Goal: Task Accomplishment & Management: Complete application form

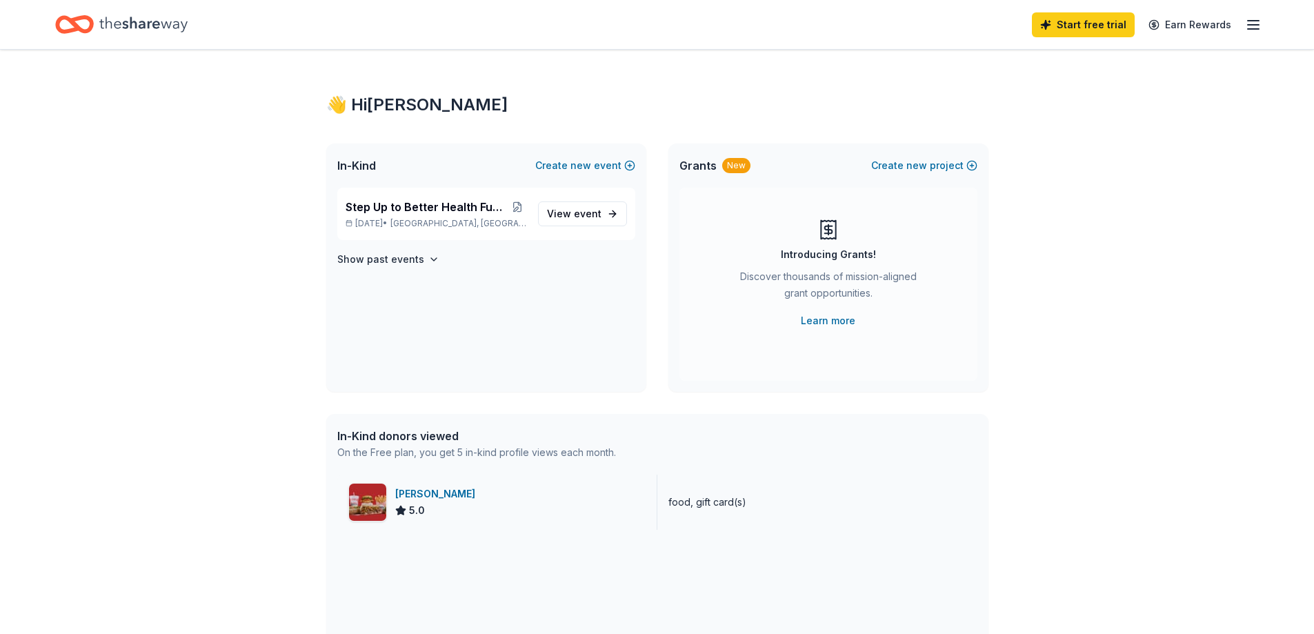
click at [375, 502] on img at bounding box center [367, 502] width 37 height 37
click at [397, 206] on span "Step Up to Better Health Fun Run, Walk & Roll" at bounding box center [427, 207] width 163 height 17
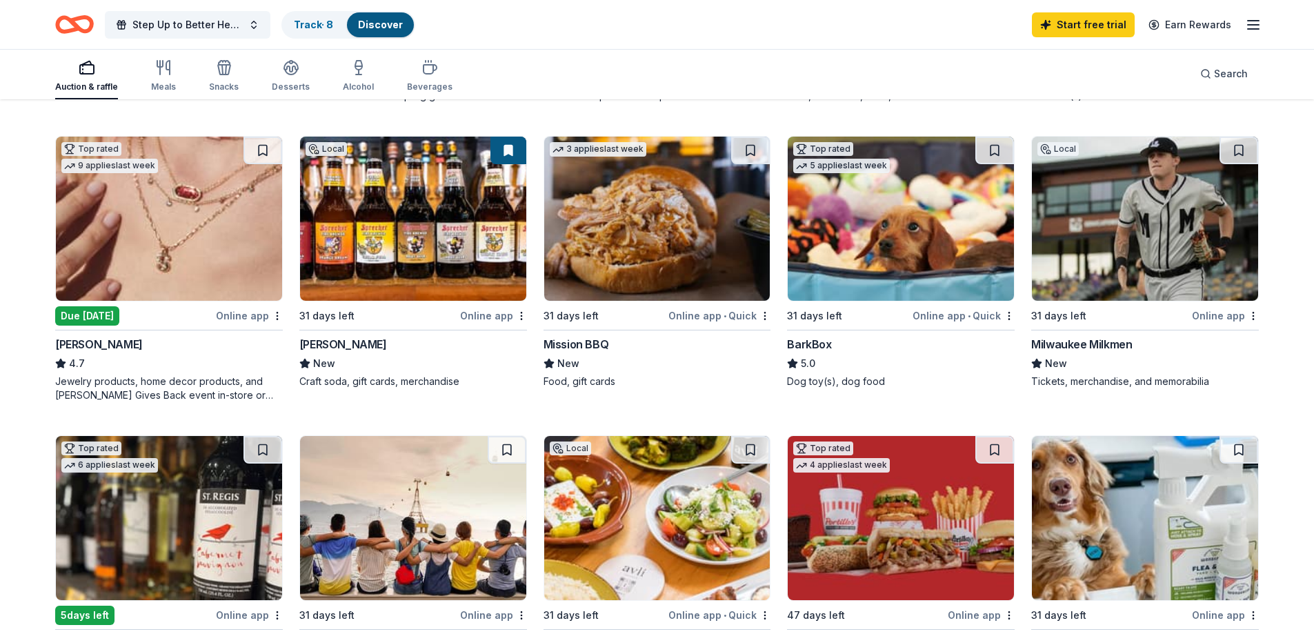
scroll to position [414, 0]
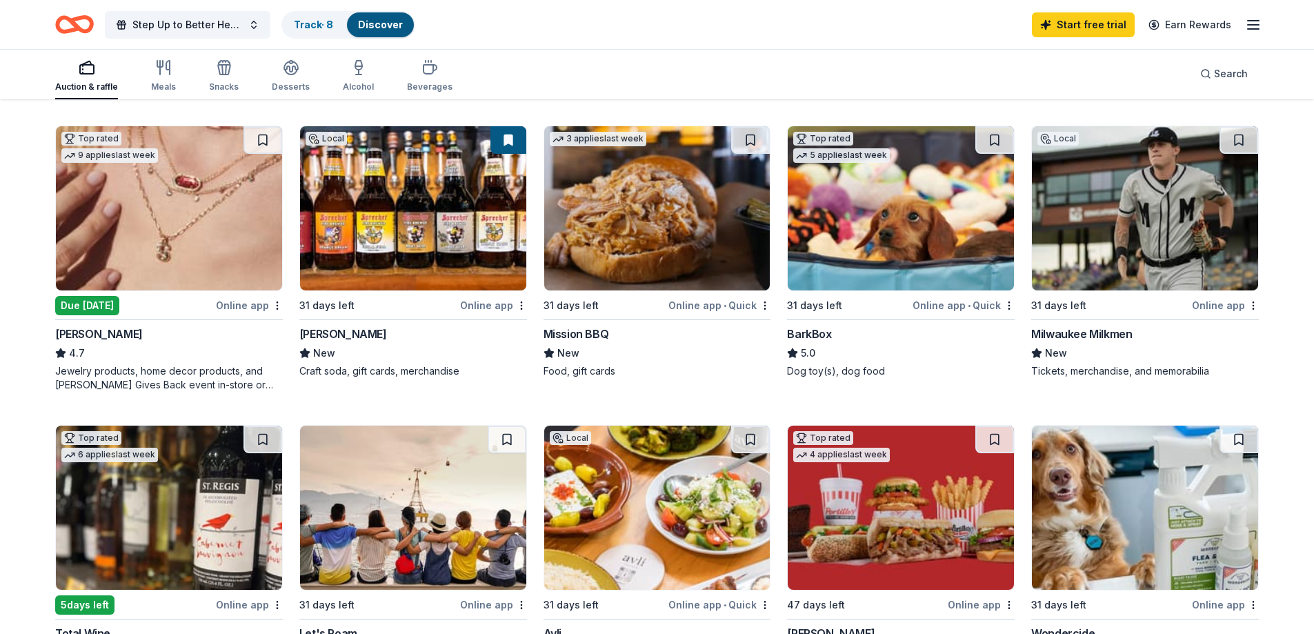
click at [81, 300] on div "Due tomorrow" at bounding box center [87, 305] width 64 height 19
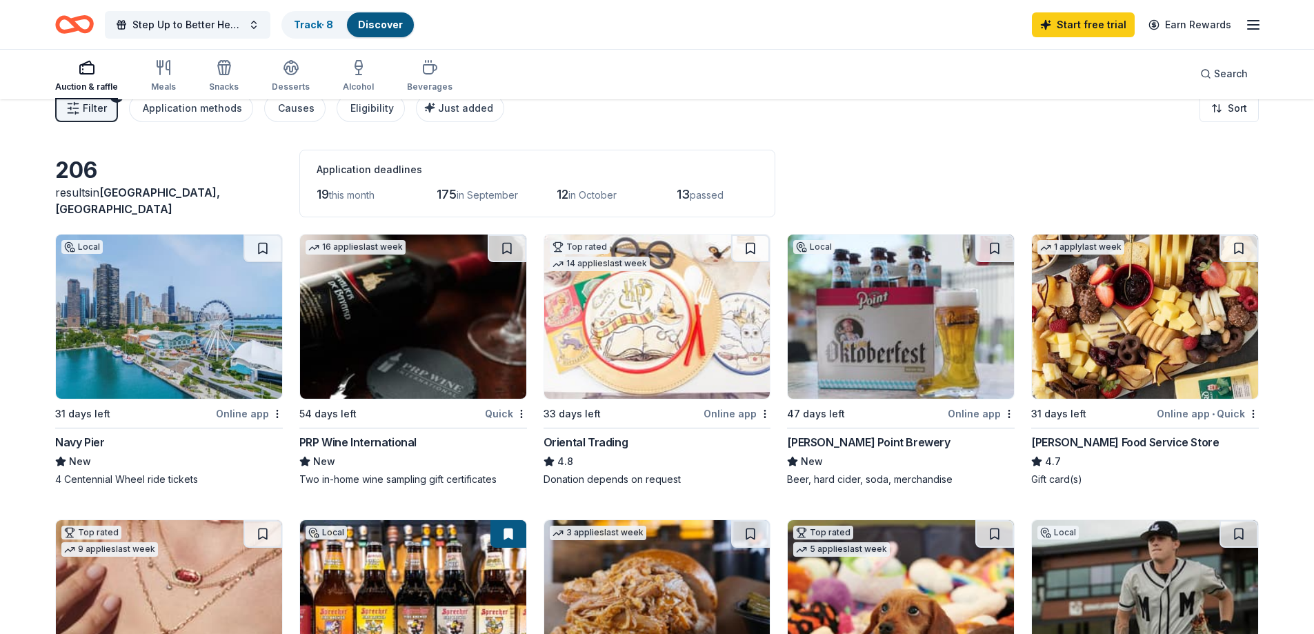
scroll to position [0, 0]
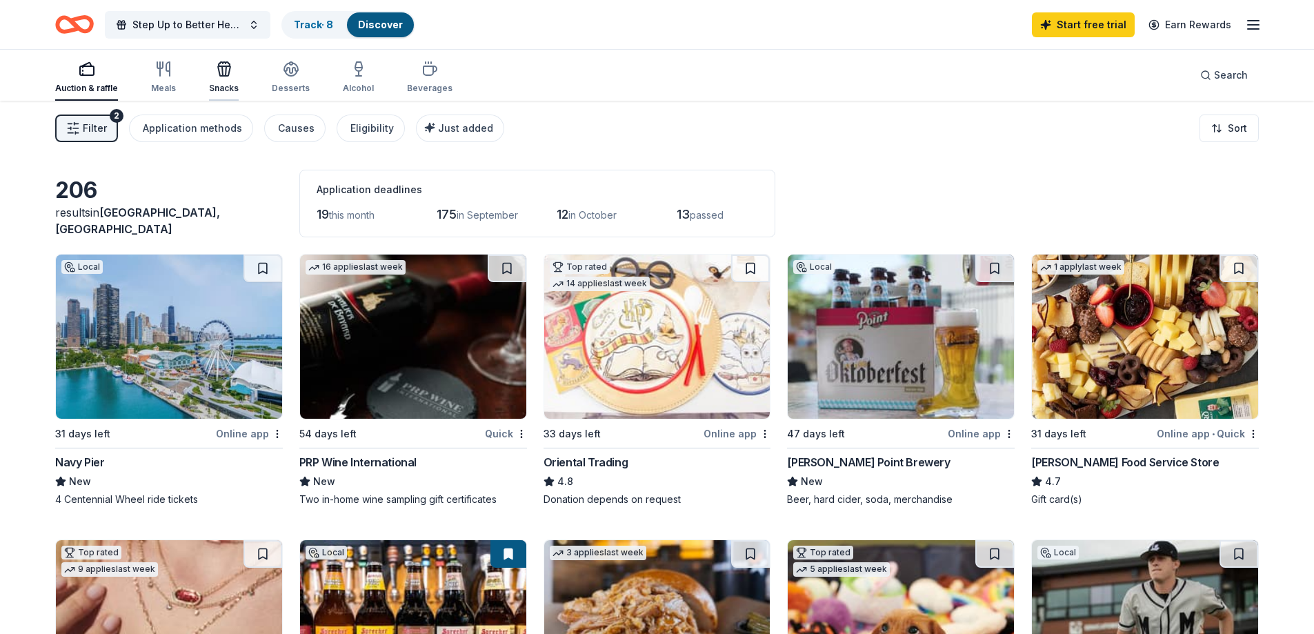
click at [228, 85] on div "Snacks" at bounding box center [224, 88] width 30 height 11
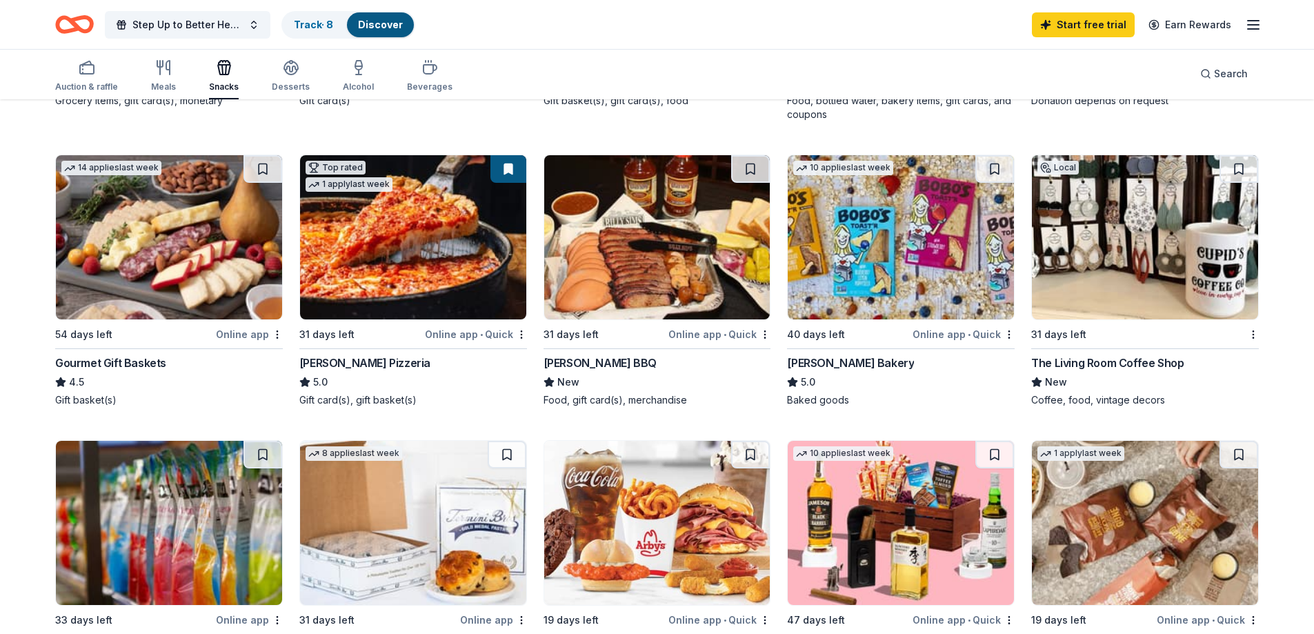
scroll to position [414, 0]
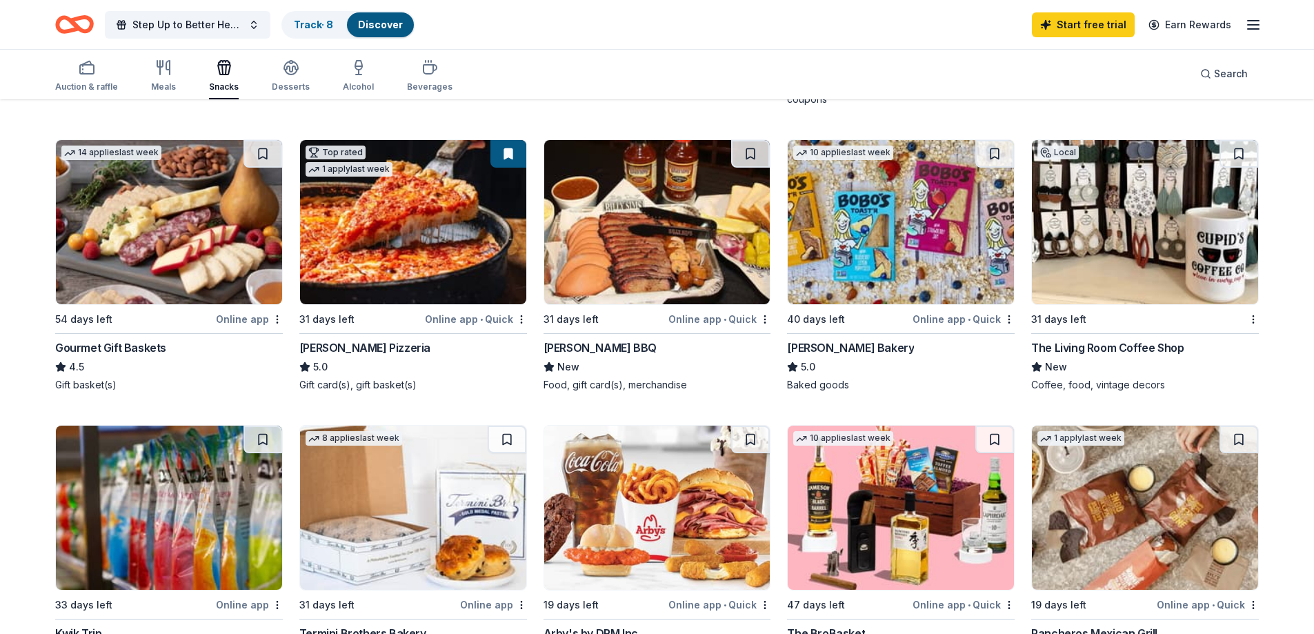
click at [580, 345] on div "Billy Sims BBQ" at bounding box center [600, 347] width 113 height 17
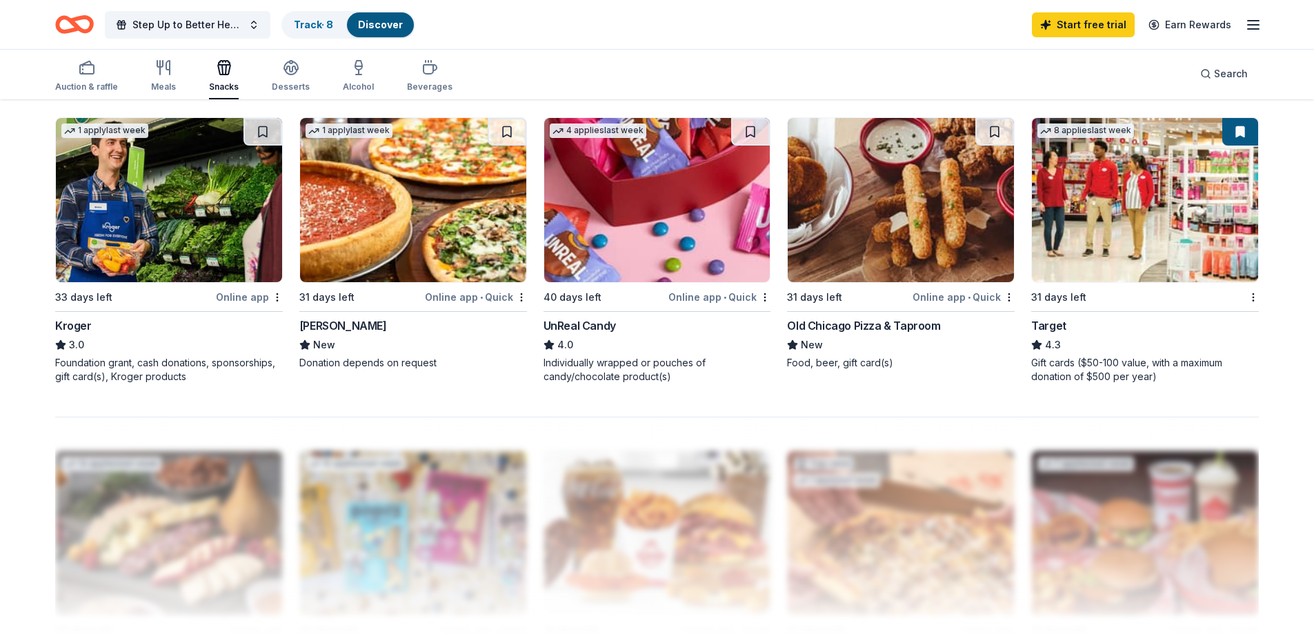
scroll to position [1035, 0]
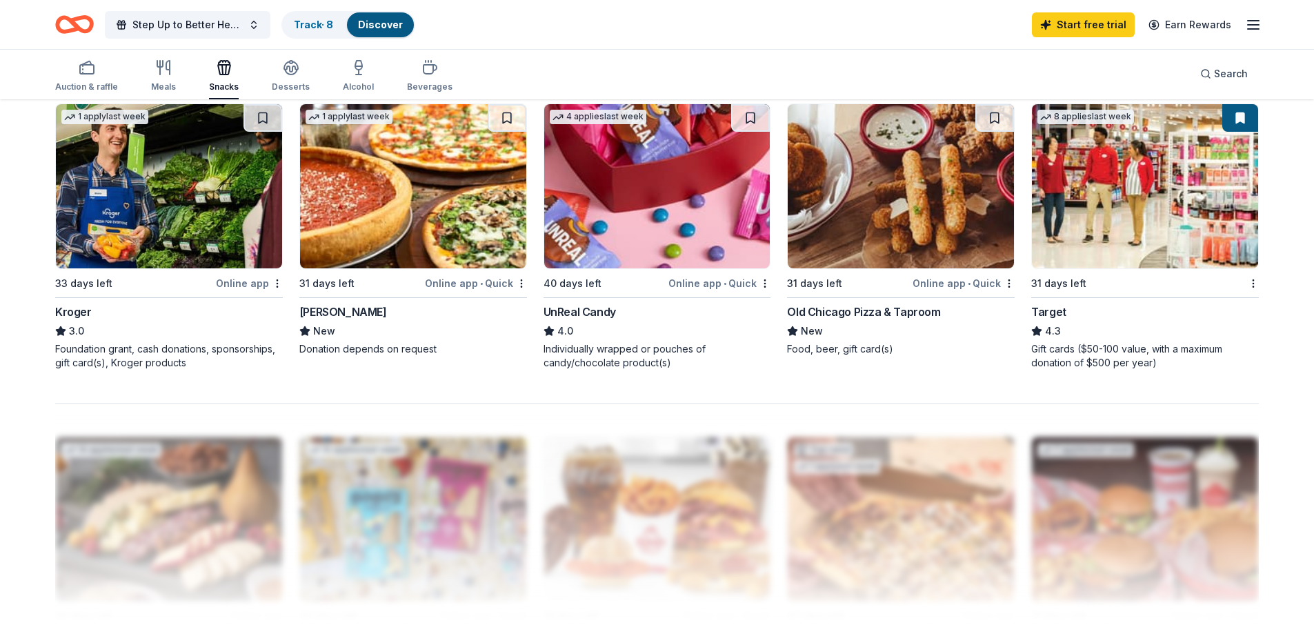
click at [1046, 308] on div "Target" at bounding box center [1049, 312] width 35 height 17
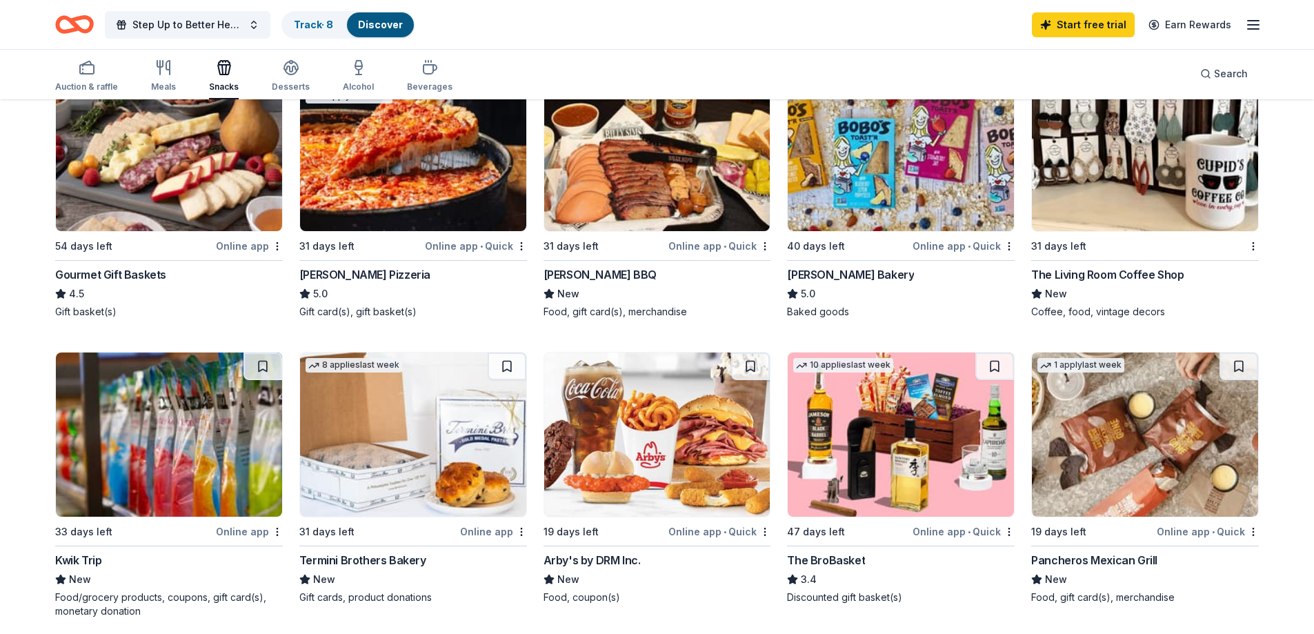
scroll to position [0, 0]
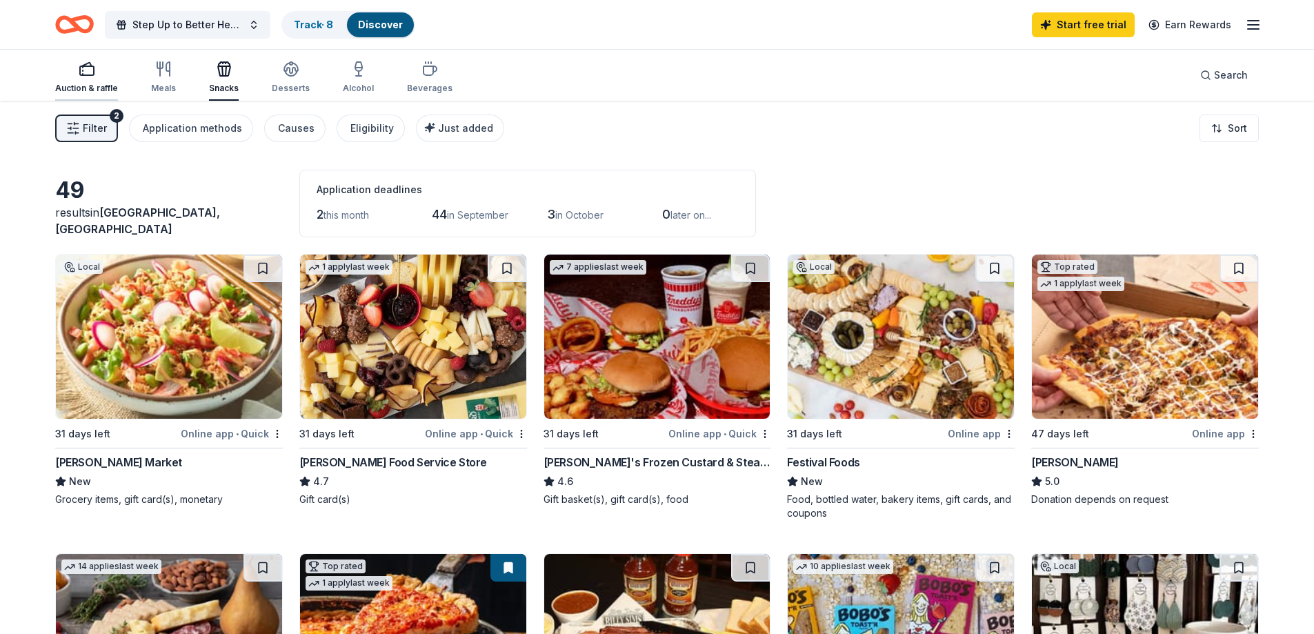
click at [101, 76] on div "button" at bounding box center [86, 69] width 63 height 17
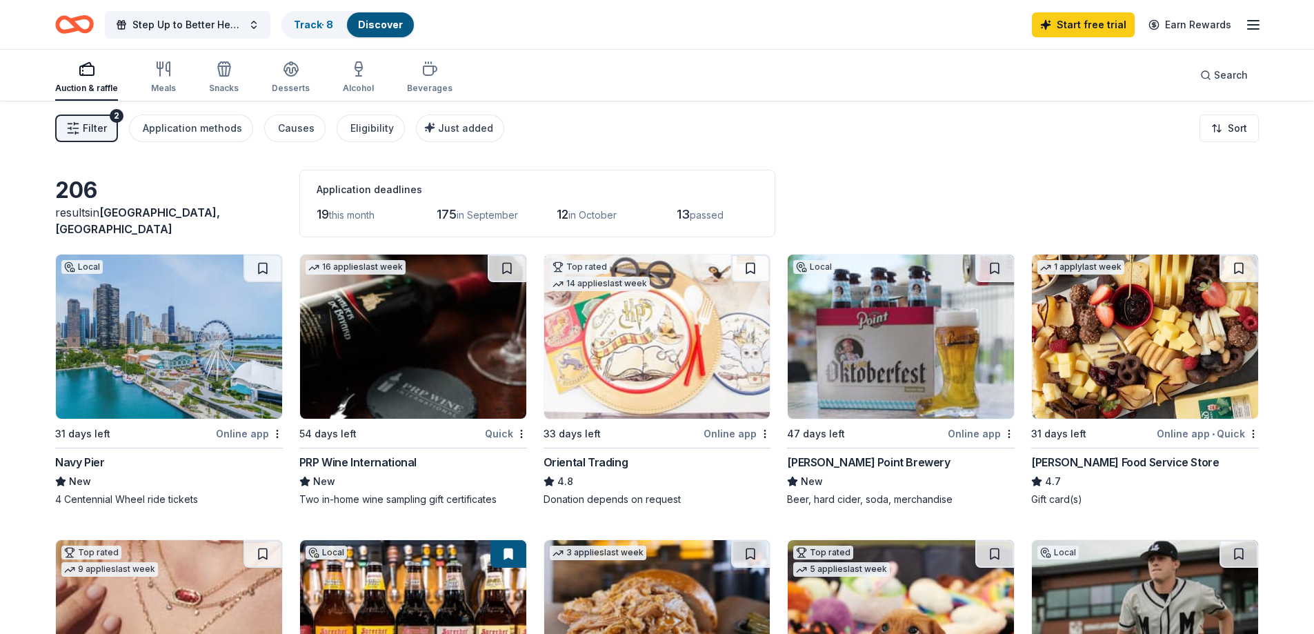
scroll to position [207, 0]
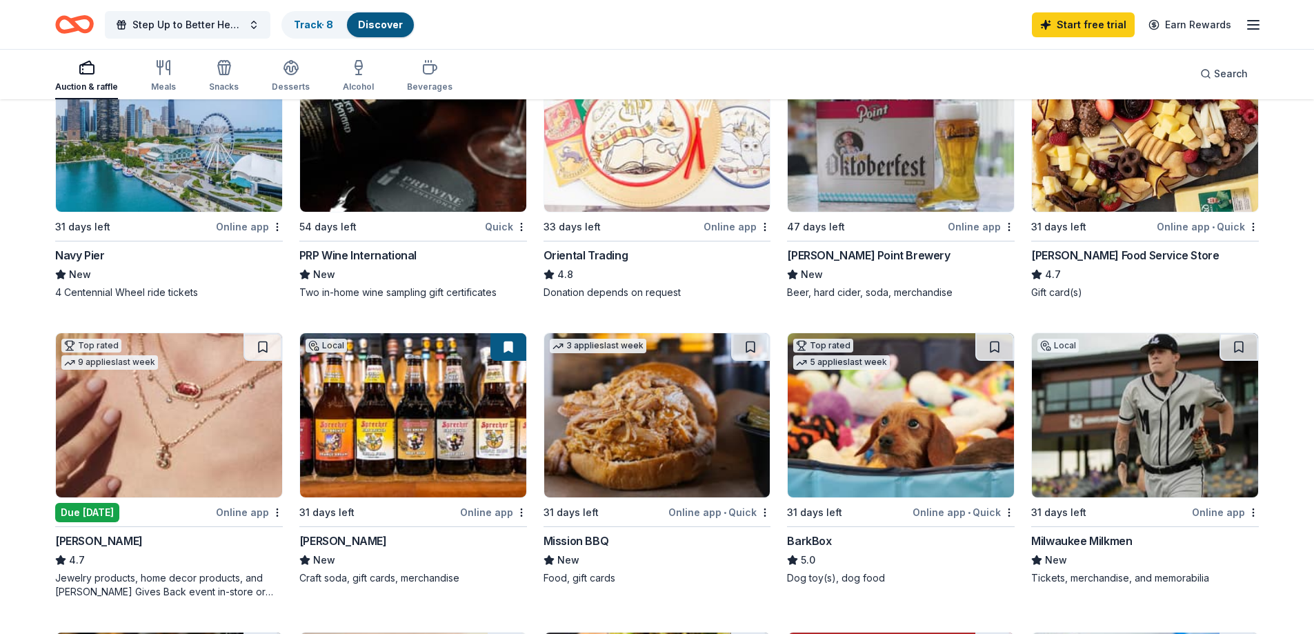
click at [1067, 248] on div "Gordon Food Service Store" at bounding box center [1126, 255] width 188 height 17
click at [578, 541] on div "Mission BBQ" at bounding box center [577, 541] width 66 height 17
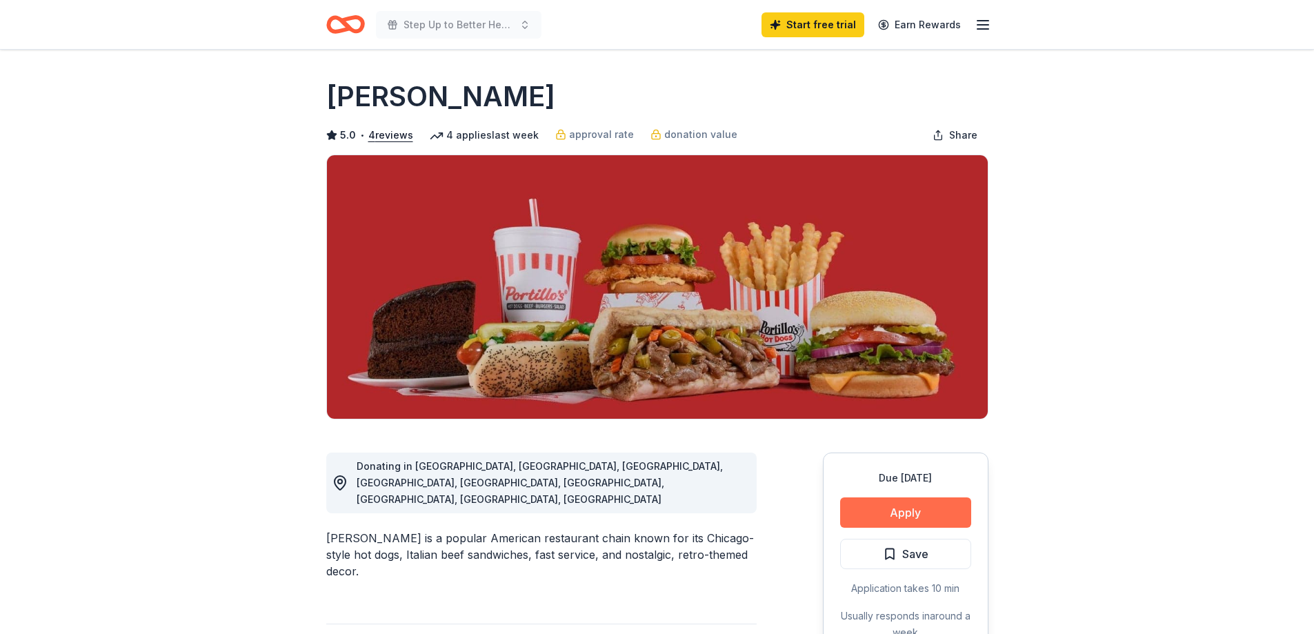
click at [891, 504] on button "Apply" at bounding box center [905, 512] width 131 height 30
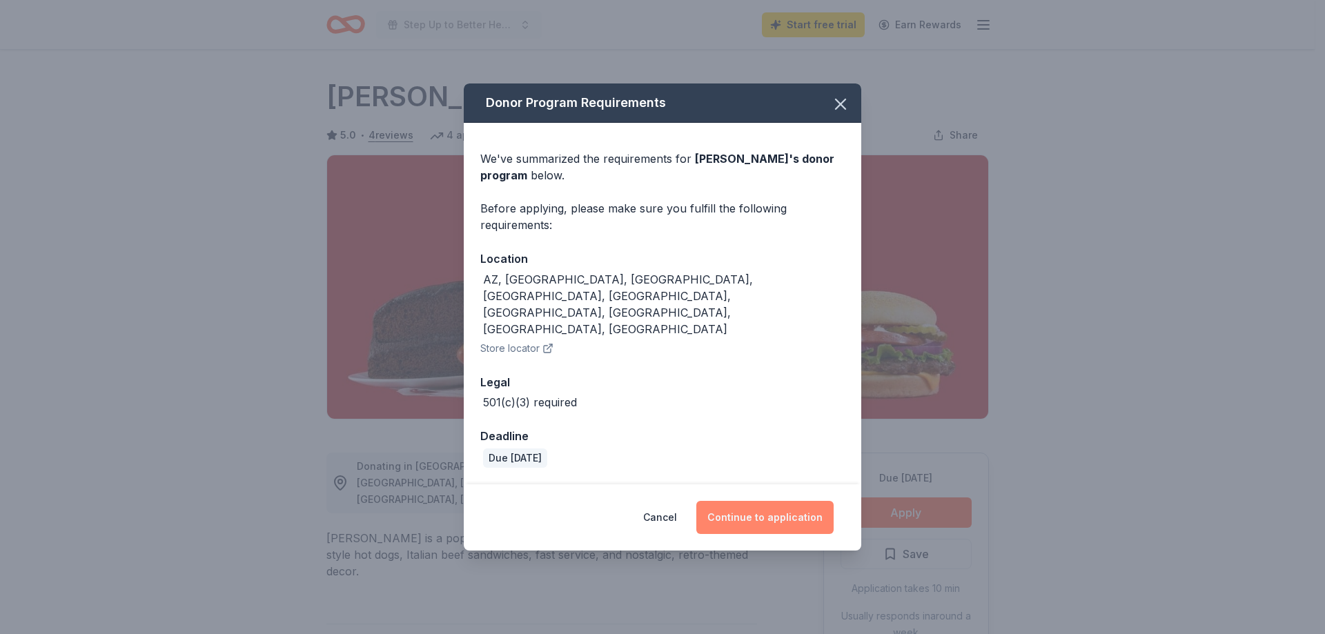
click at [771, 501] on button "Continue to application" at bounding box center [764, 517] width 137 height 33
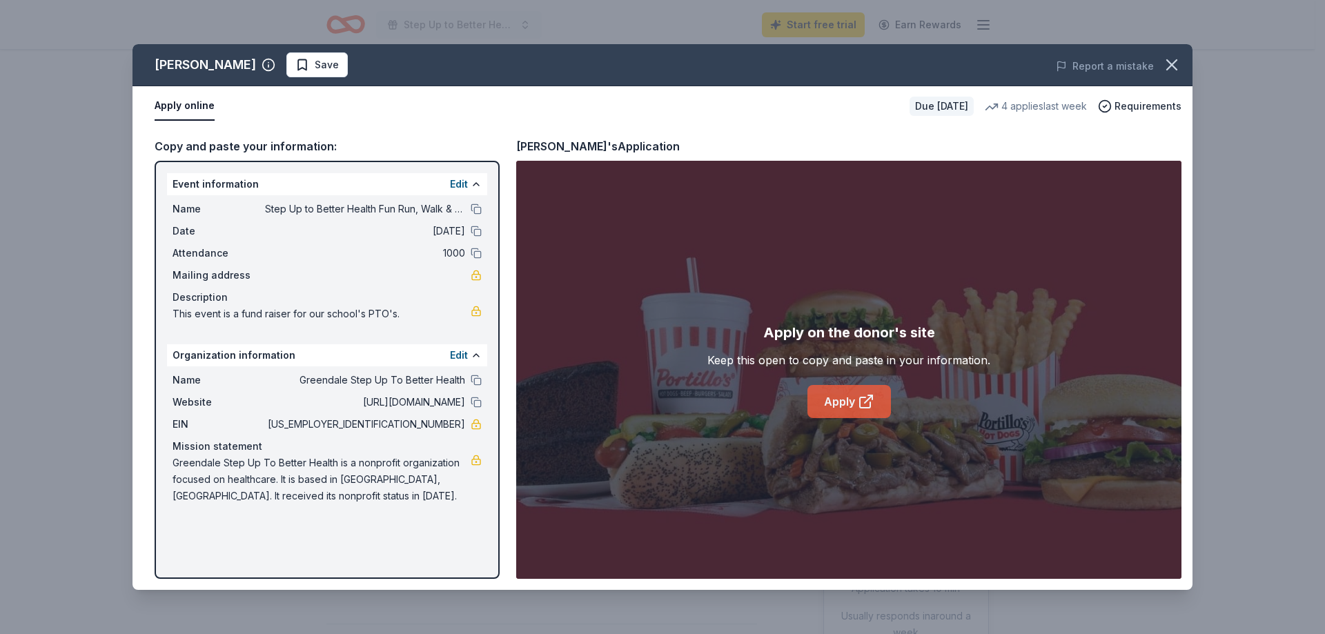
click at [833, 400] on link "Apply" at bounding box center [848, 401] width 83 height 33
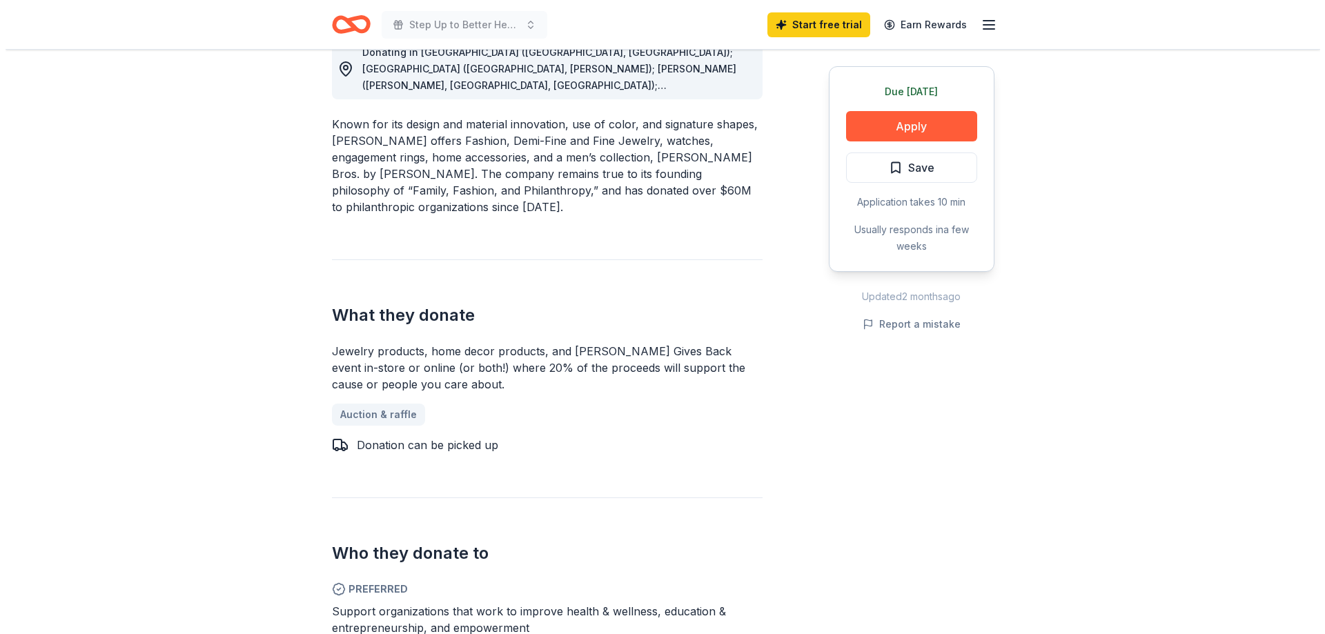
scroll to position [207, 0]
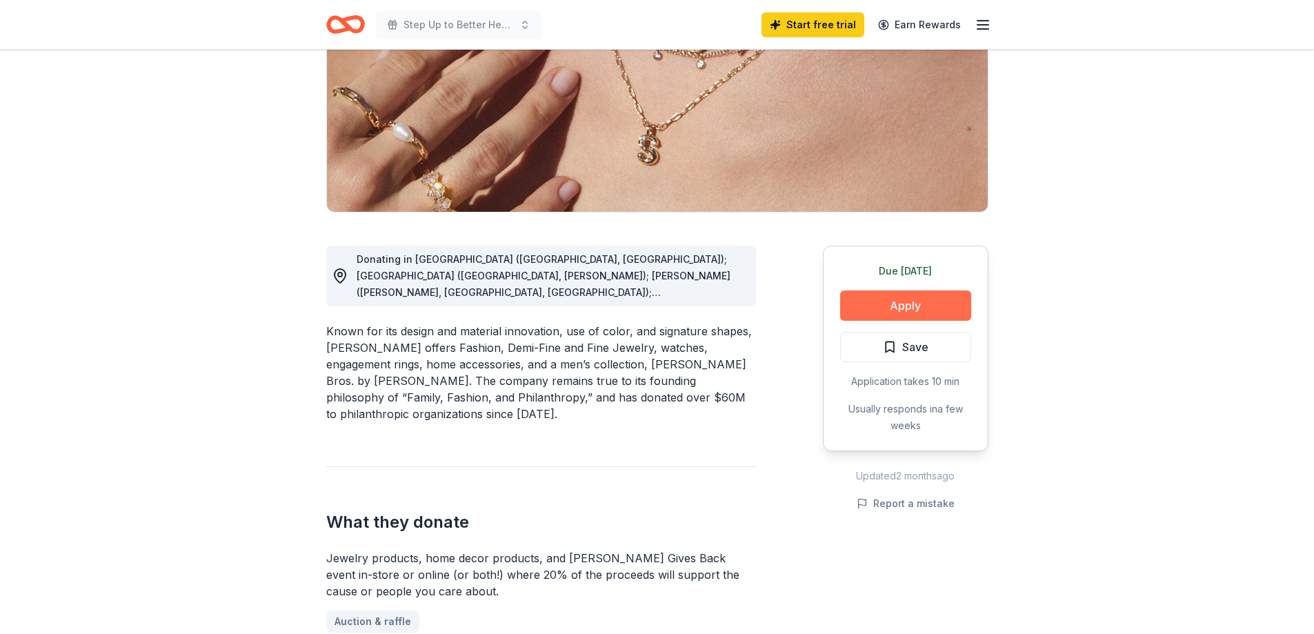
click at [878, 300] on button "Apply" at bounding box center [905, 305] width 131 height 30
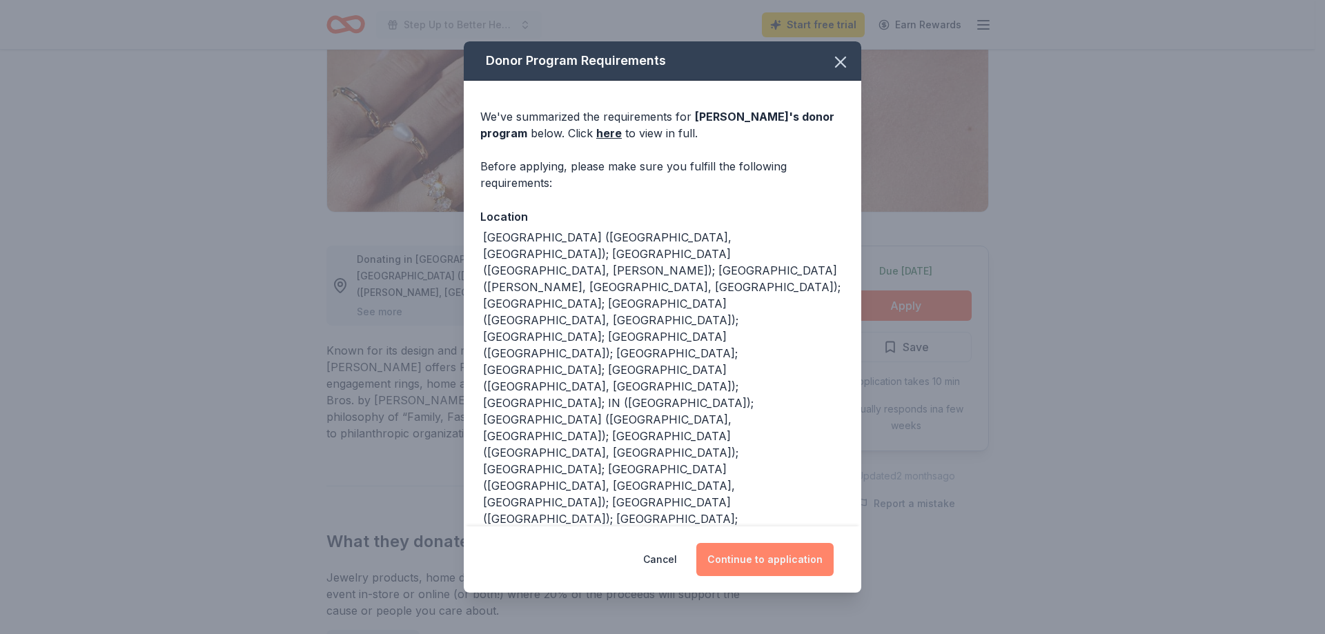
click at [771, 560] on button "Continue to application" at bounding box center [764, 559] width 137 height 33
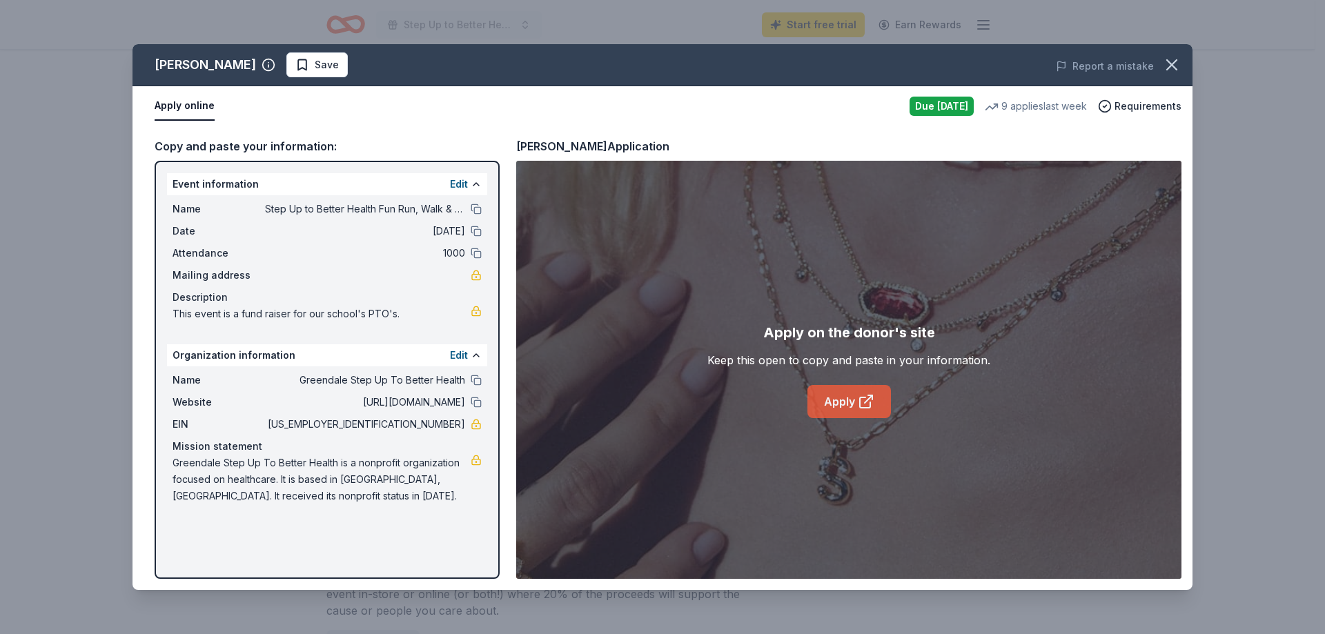
click at [841, 399] on link "Apply" at bounding box center [848, 401] width 83 height 33
click at [845, 397] on link "Apply" at bounding box center [848, 401] width 83 height 33
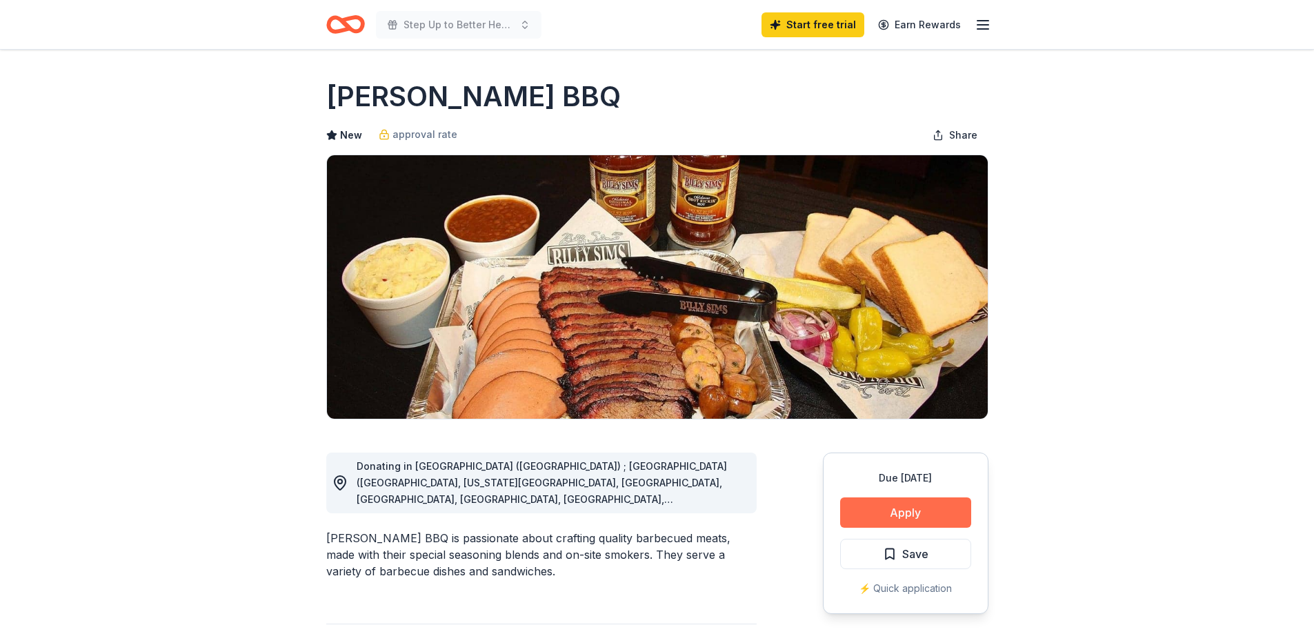
click at [893, 508] on button "Apply" at bounding box center [905, 512] width 131 height 30
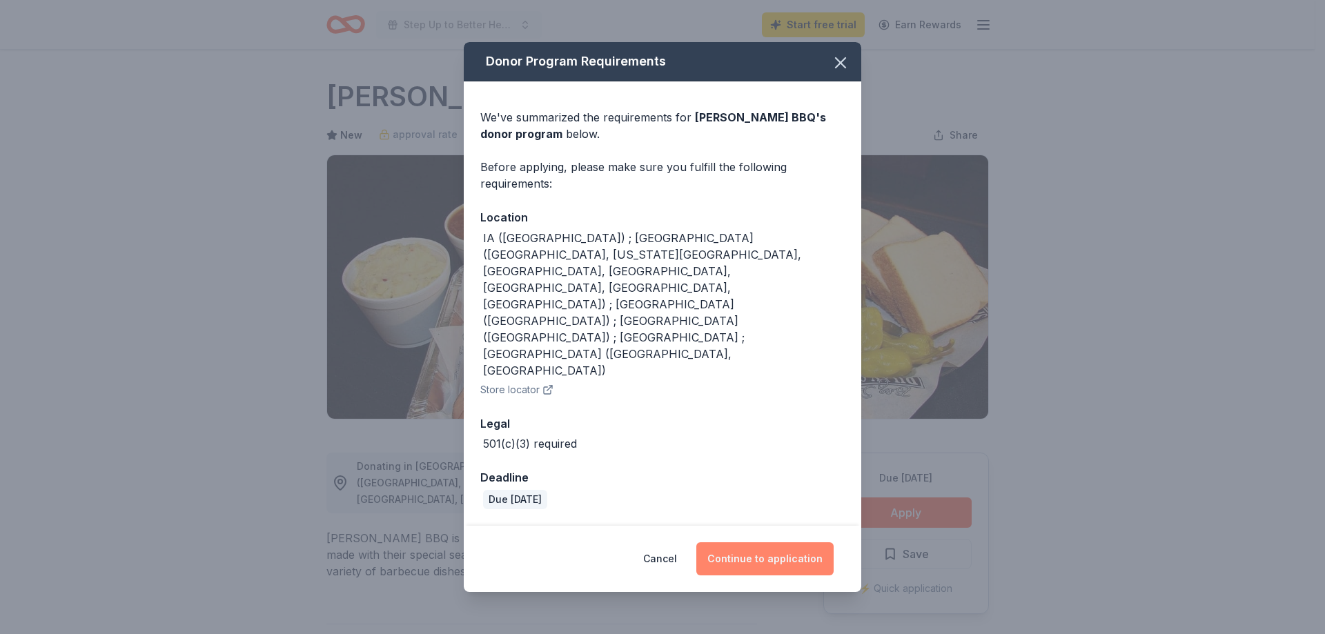
click at [734, 542] on button "Continue to application" at bounding box center [764, 558] width 137 height 33
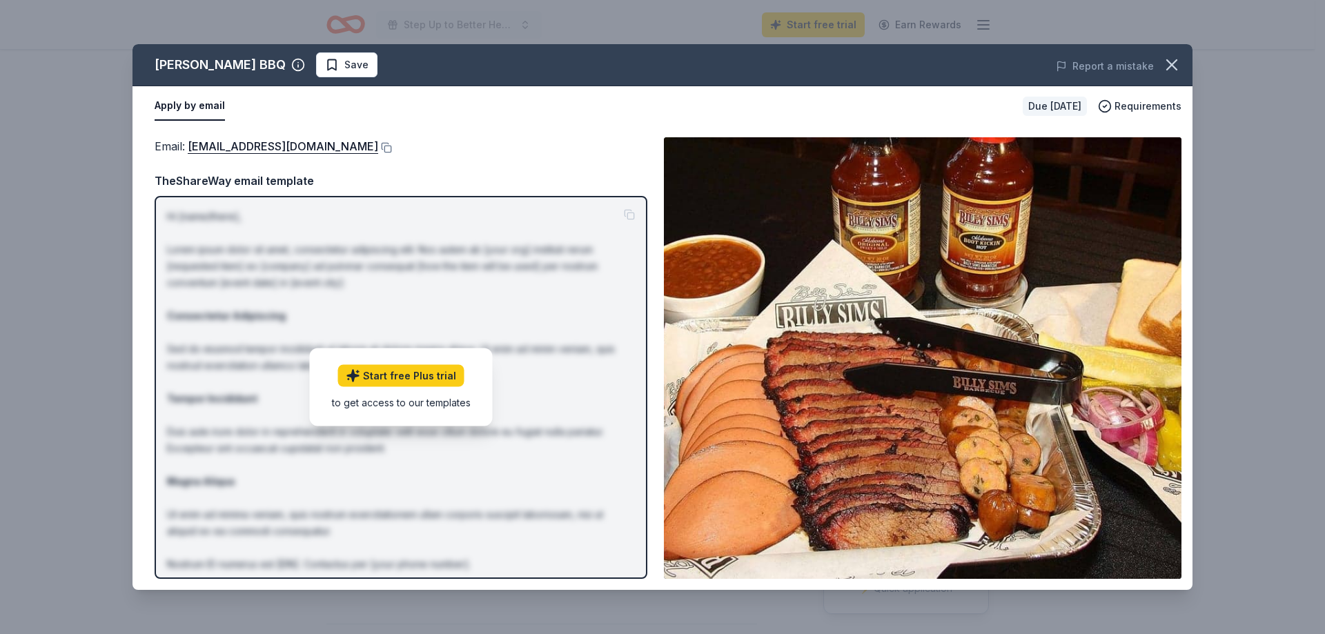
click at [569, 383] on p "Hi [name/there], Lorem ipsum dolor sit amet, consectetur adipiscing elit. Nos a…" at bounding box center [401, 415] width 468 height 414
click at [1150, 106] on span "Requirements" at bounding box center [1147, 106] width 67 height 17
click at [1166, 59] on icon "button" at bounding box center [1171, 64] width 19 height 19
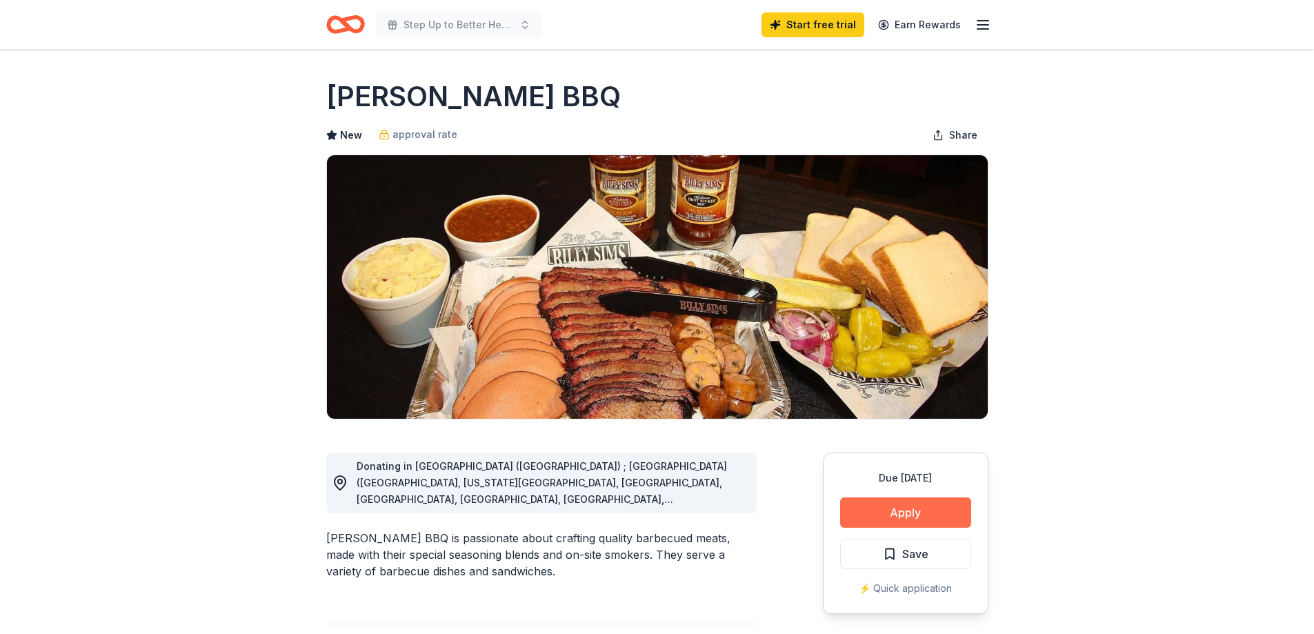
click at [889, 510] on button "Apply" at bounding box center [905, 512] width 131 height 30
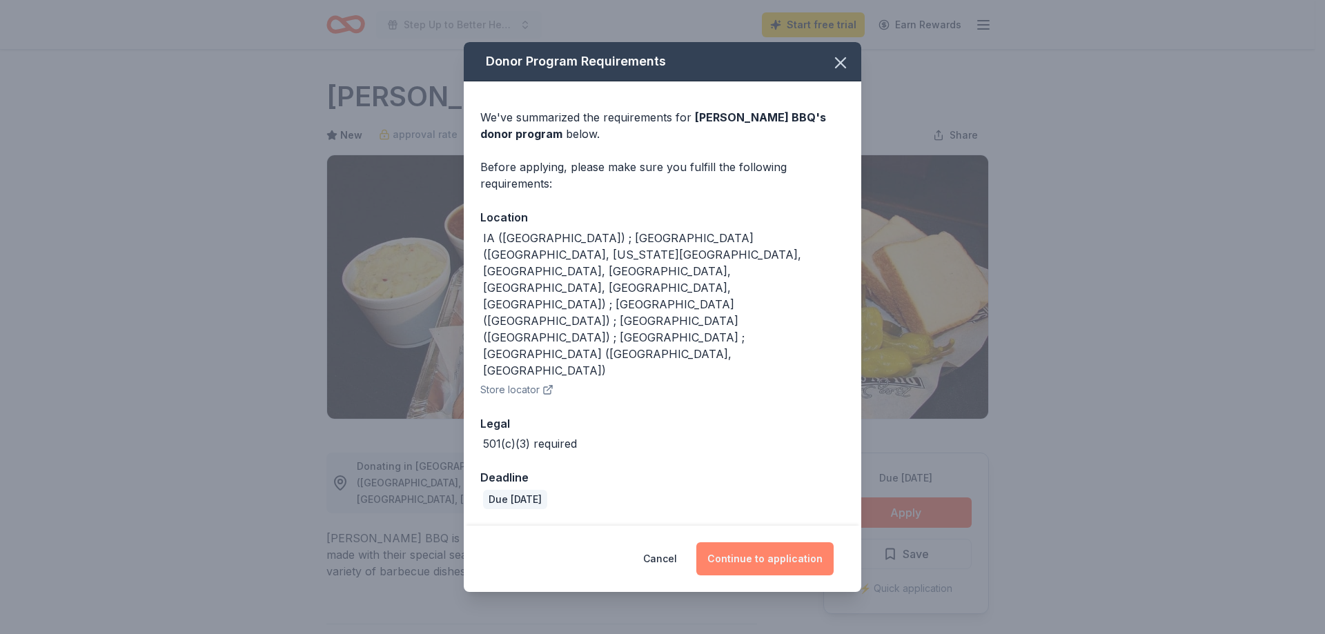
click at [772, 542] on button "Continue to application" at bounding box center [764, 558] width 137 height 33
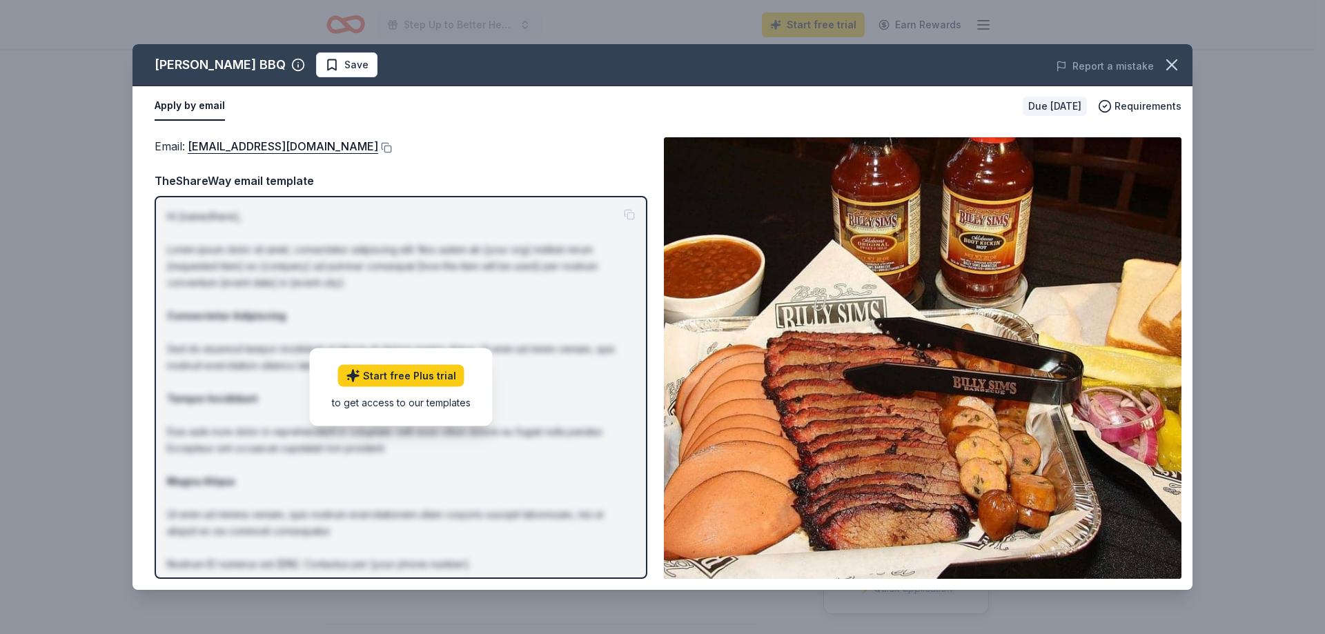
click at [480, 541] on p "Hi [name/there], Lorem ipsum dolor sit amet, consectetur adipiscing elit. Nos a…" at bounding box center [401, 415] width 468 height 414
click at [239, 148] on link "info@billysimsbbq.com" at bounding box center [283, 146] width 190 height 18
click at [1174, 63] on icon "button" at bounding box center [1172, 65] width 10 height 10
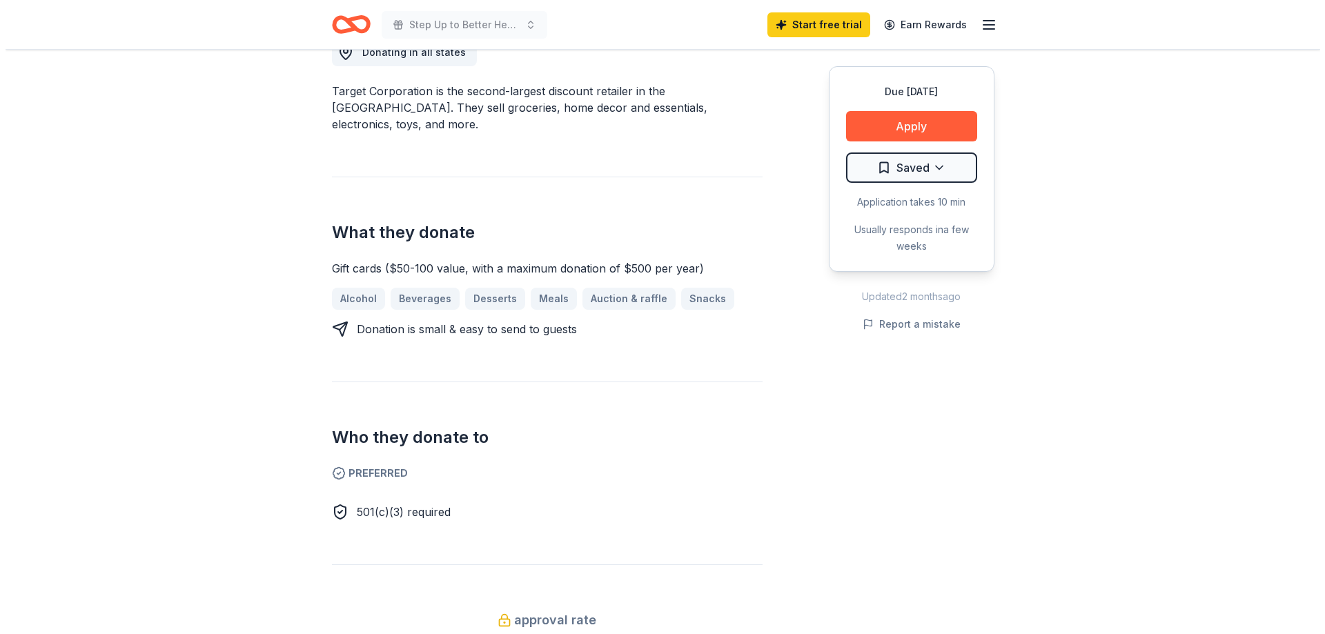
scroll to position [207, 0]
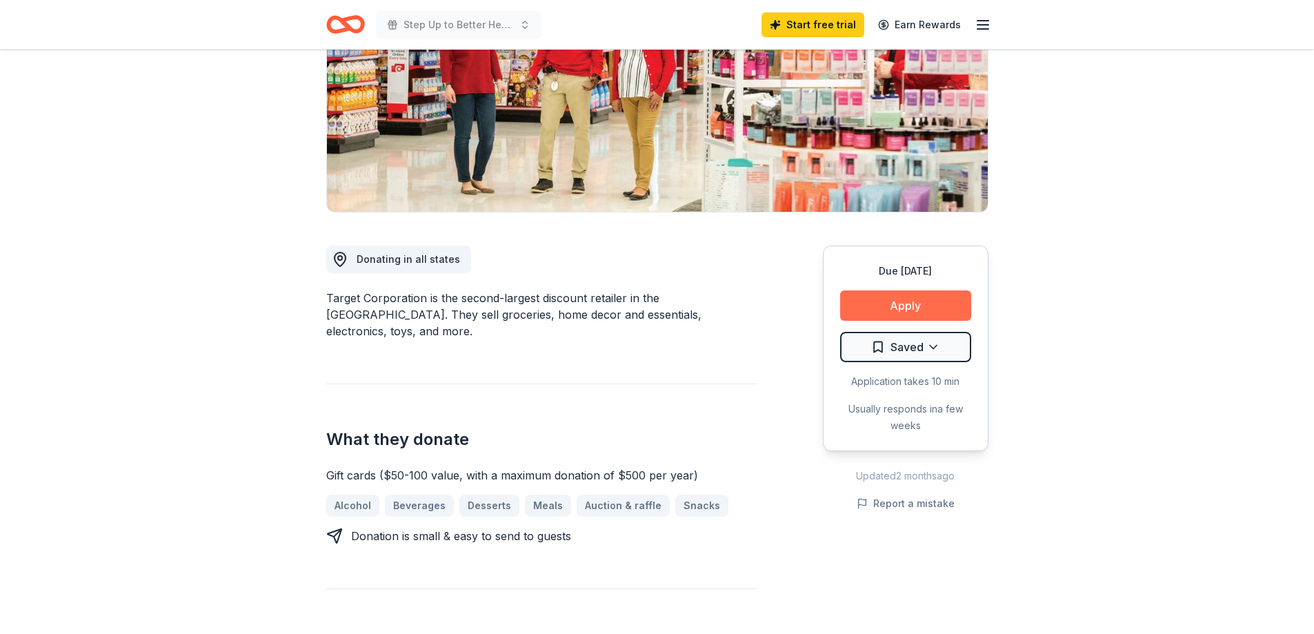
click at [885, 302] on button "Apply" at bounding box center [905, 305] width 131 height 30
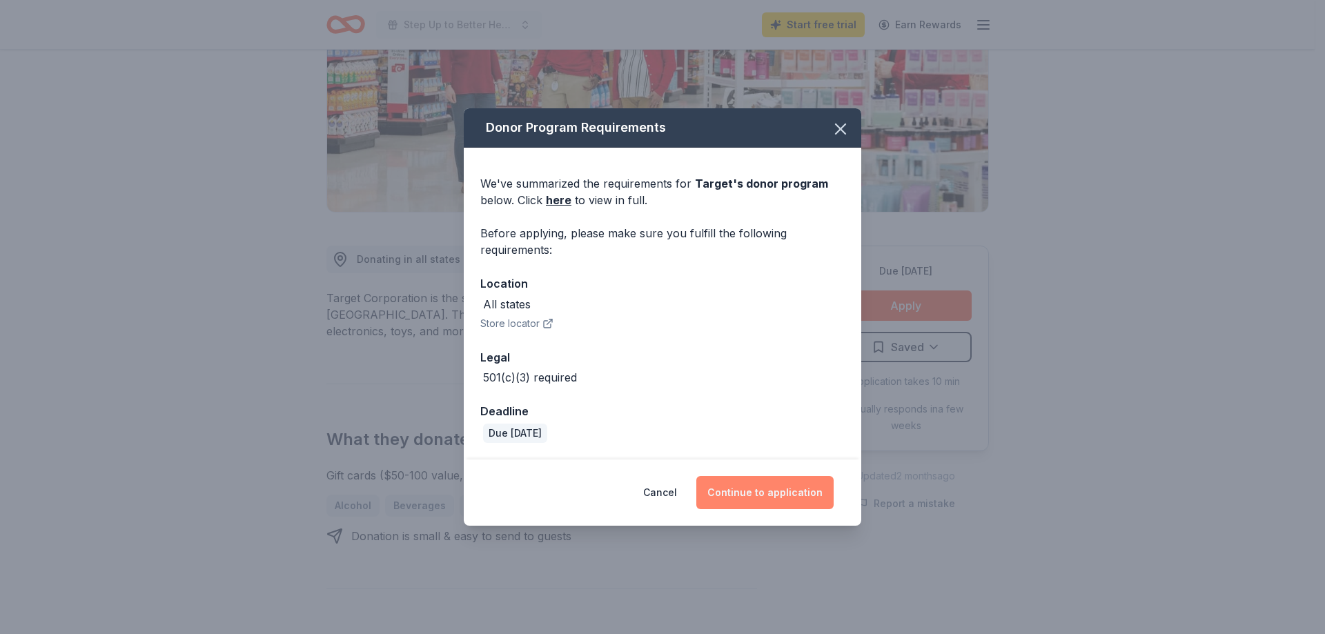
click at [748, 485] on button "Continue to application" at bounding box center [764, 492] width 137 height 33
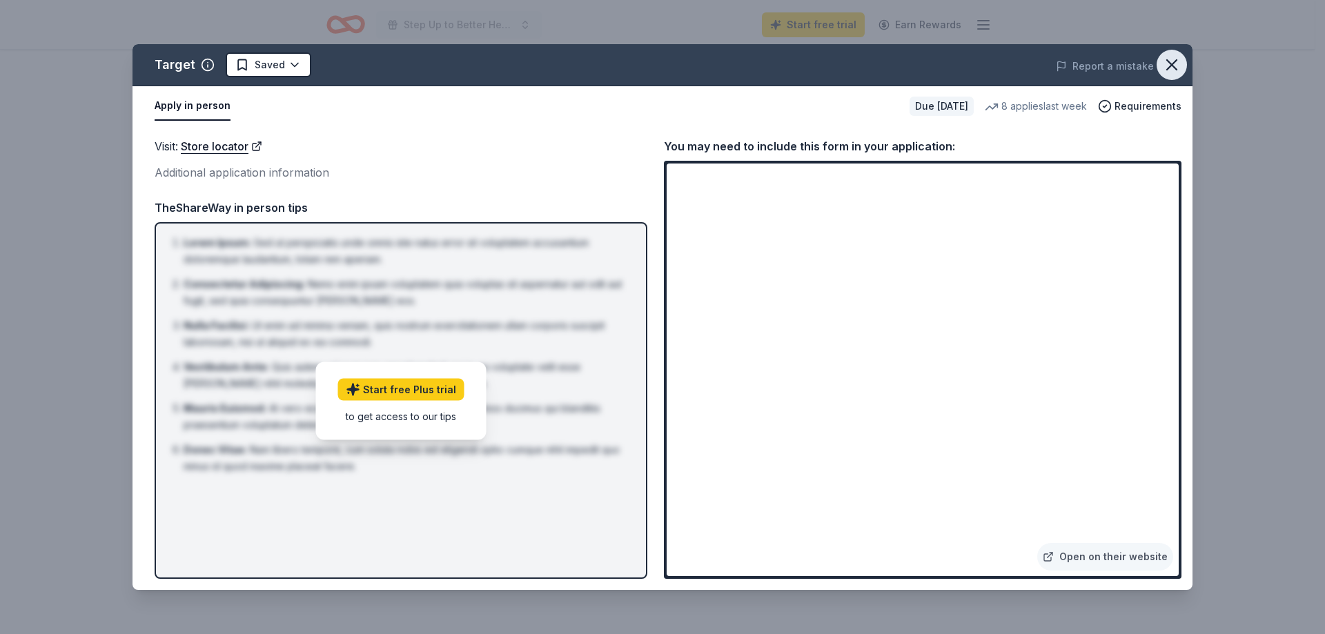
click at [1172, 57] on icon "button" at bounding box center [1171, 64] width 19 height 19
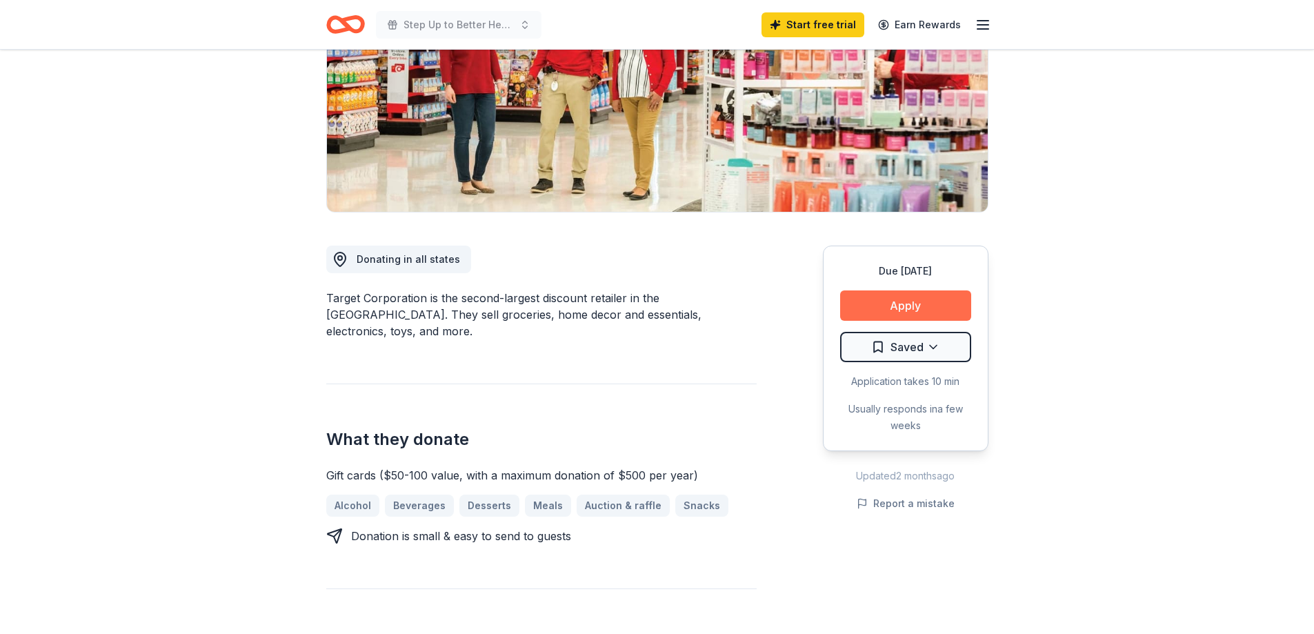
click at [902, 302] on button "Apply" at bounding box center [905, 305] width 131 height 30
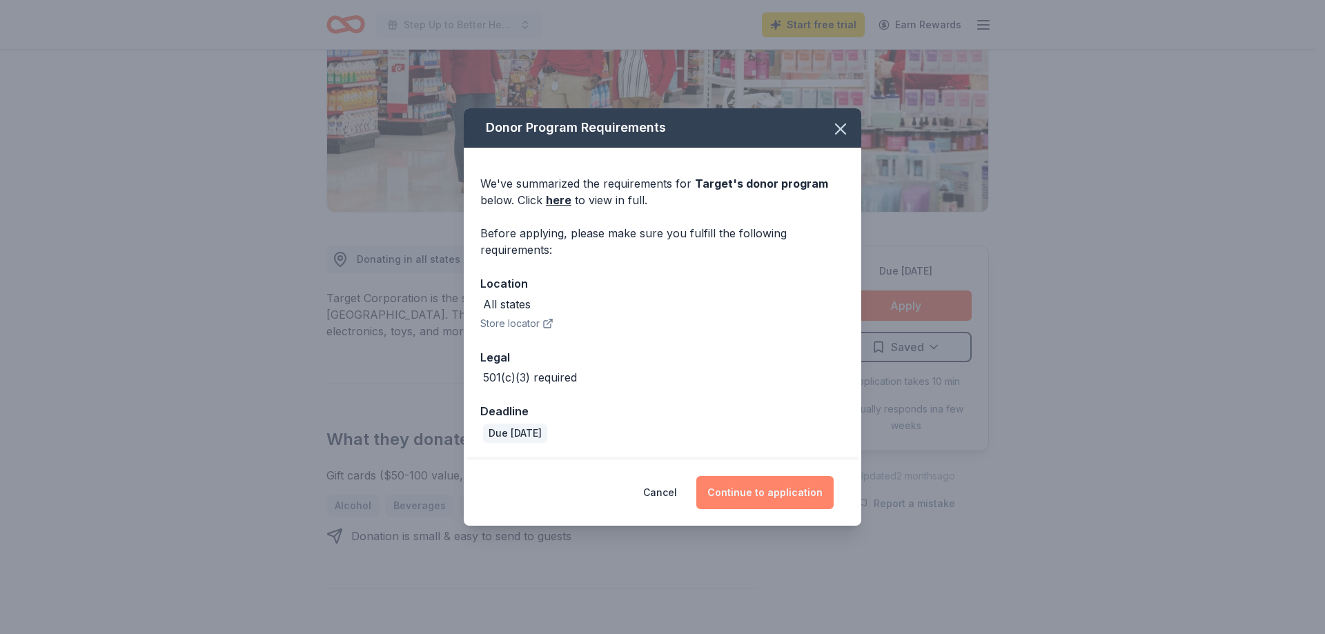
click at [800, 489] on button "Continue to application" at bounding box center [764, 492] width 137 height 33
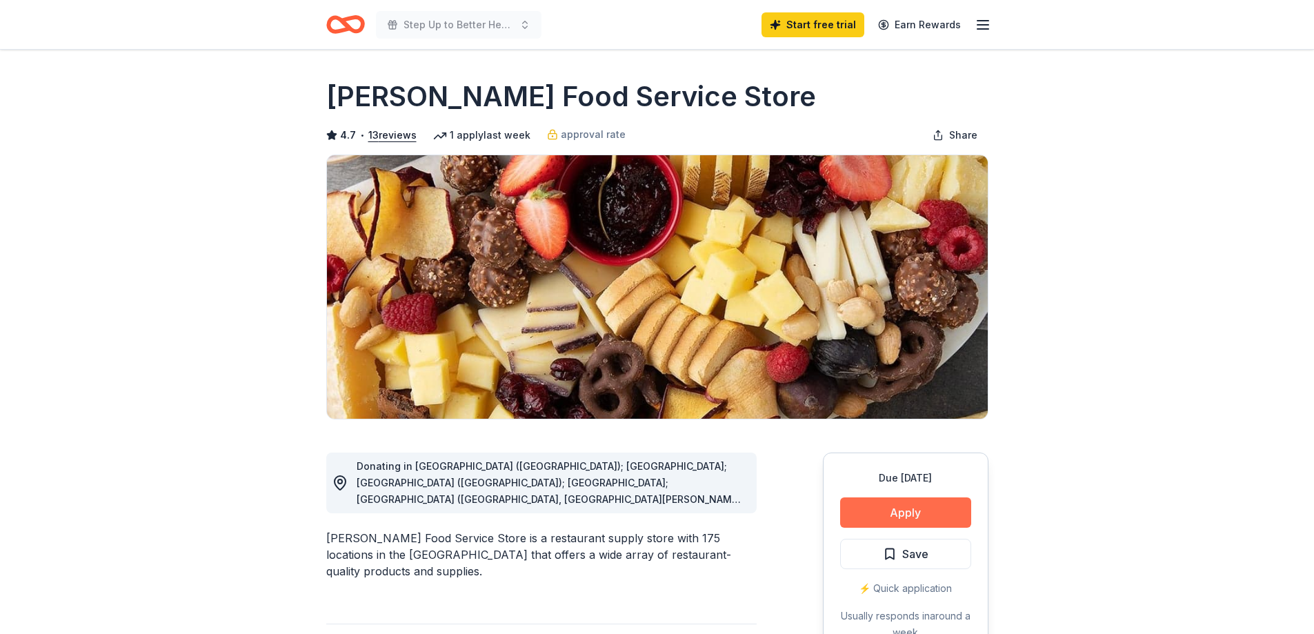
click at [890, 503] on button "Apply" at bounding box center [905, 512] width 131 height 30
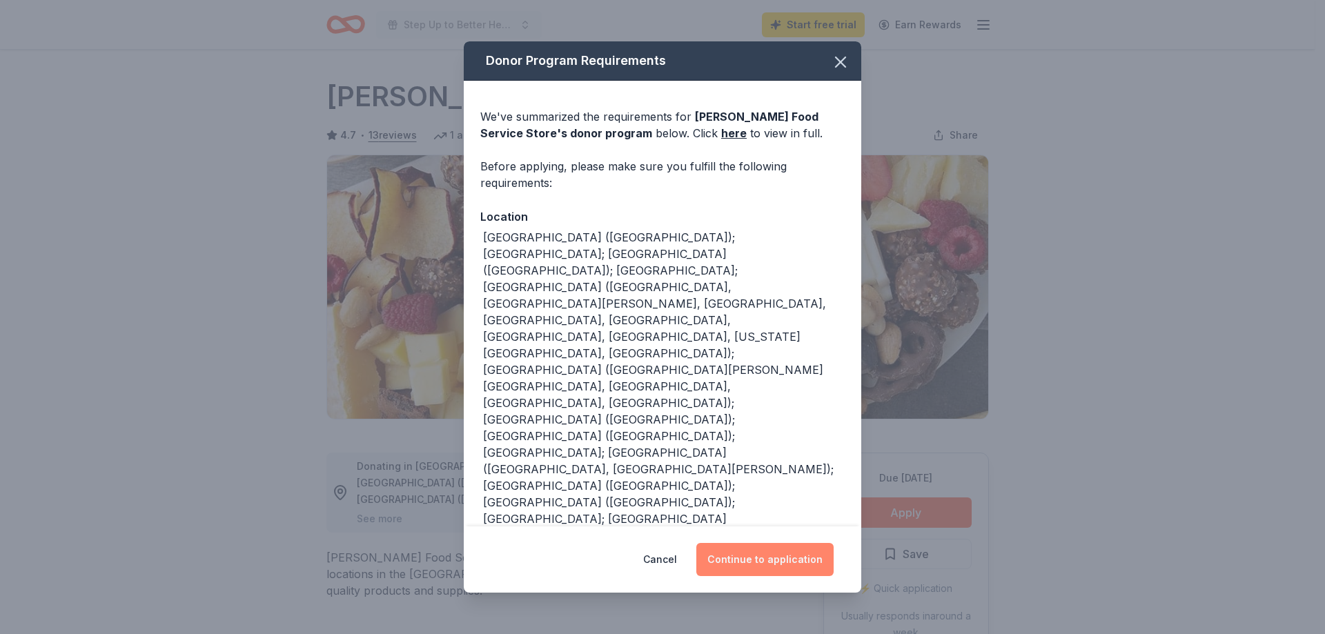
click at [785, 556] on button "Continue to application" at bounding box center [764, 559] width 137 height 33
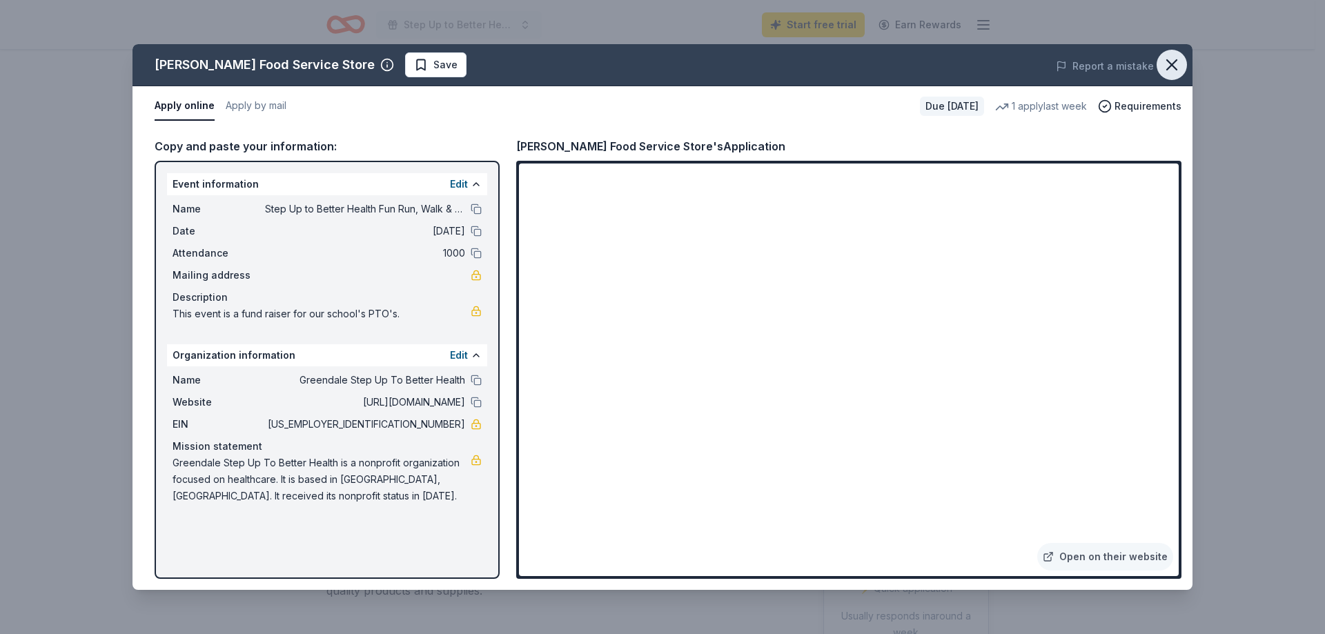
click at [1172, 62] on icon "button" at bounding box center [1171, 64] width 19 height 19
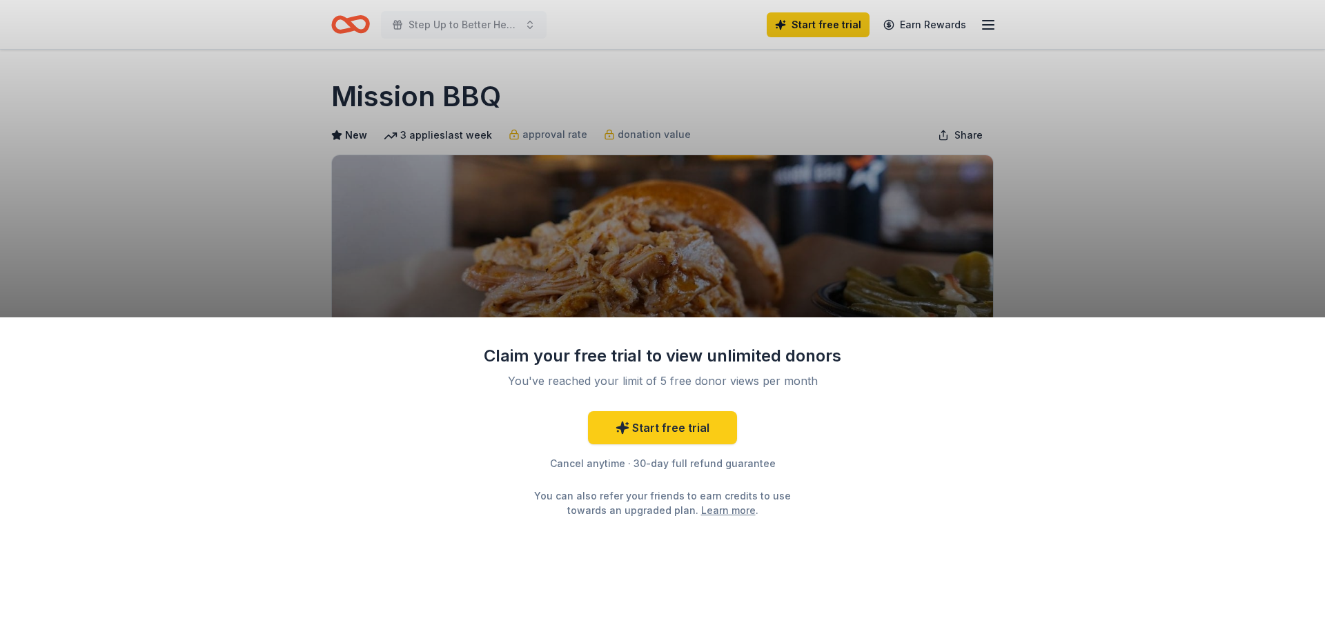
click at [919, 507] on div "Claim your free trial to view unlimited donors You've reached your limit of 5 f…" at bounding box center [662, 475] width 1325 height 317
